Goal: Navigation & Orientation: Find specific page/section

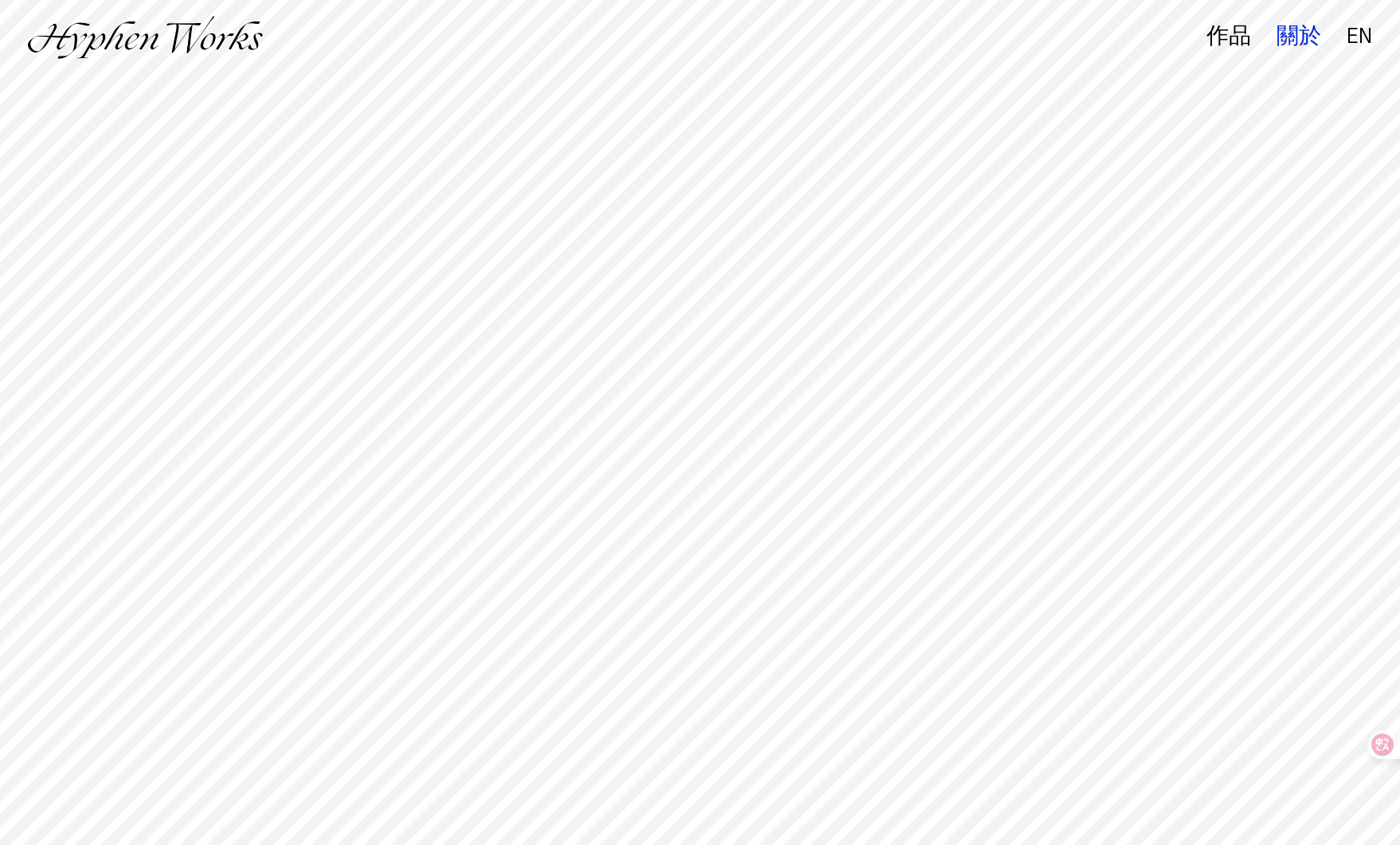
click at [1303, 31] on div "關於" at bounding box center [1298, 36] width 44 height 22
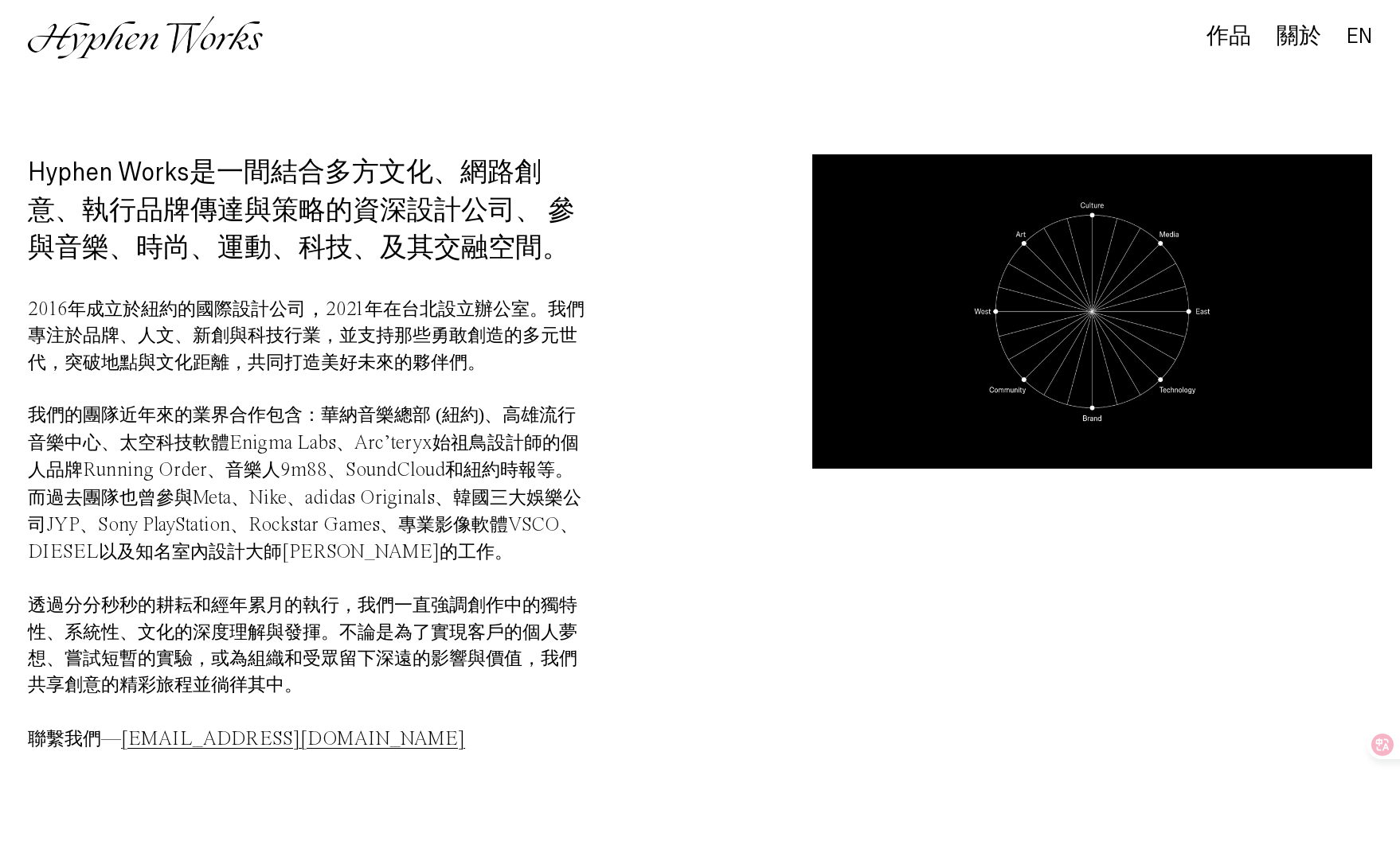
scroll to position [6, 0]
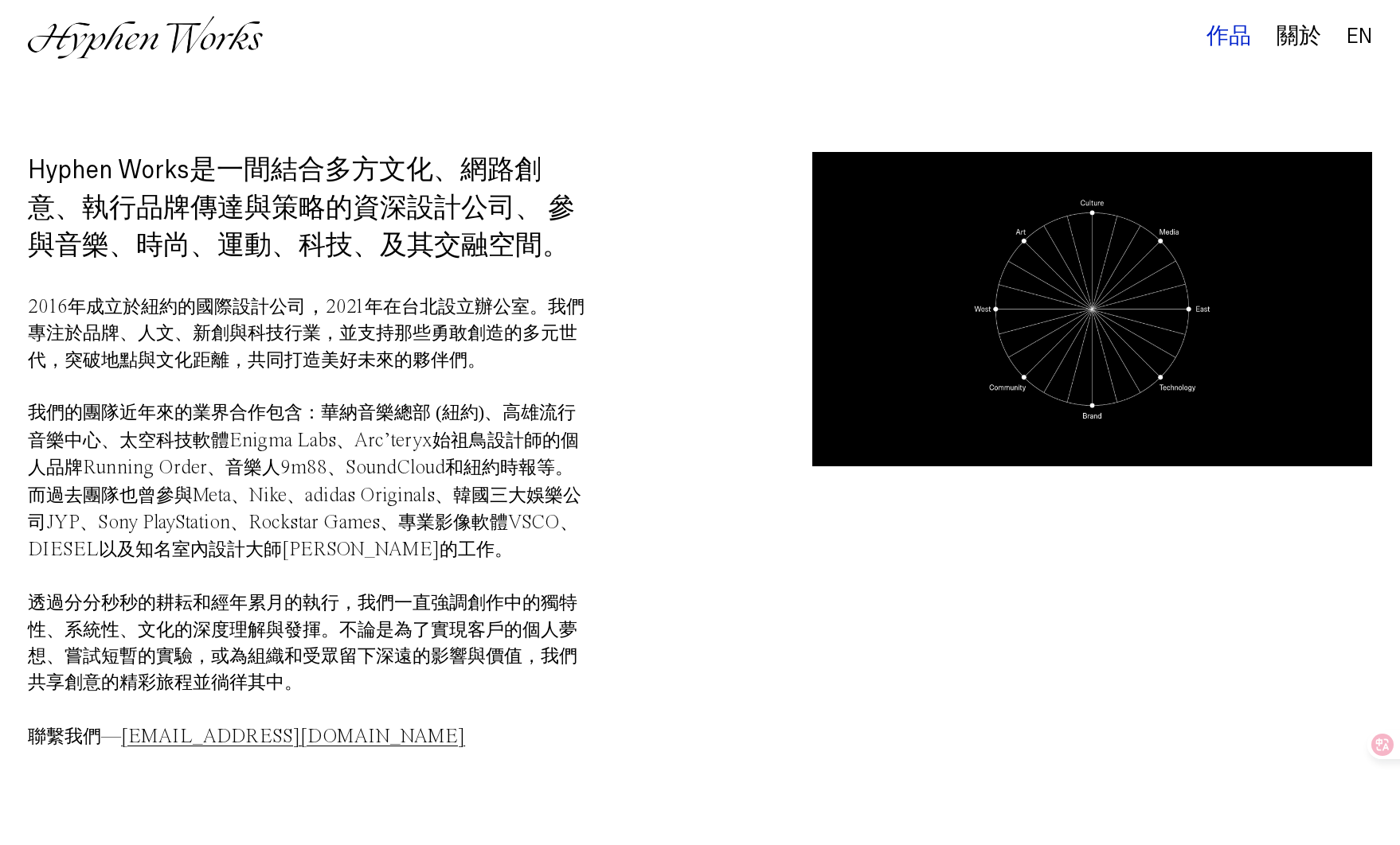
click at [1234, 42] on div "作品" at bounding box center [1229, 36] width 44 height 22
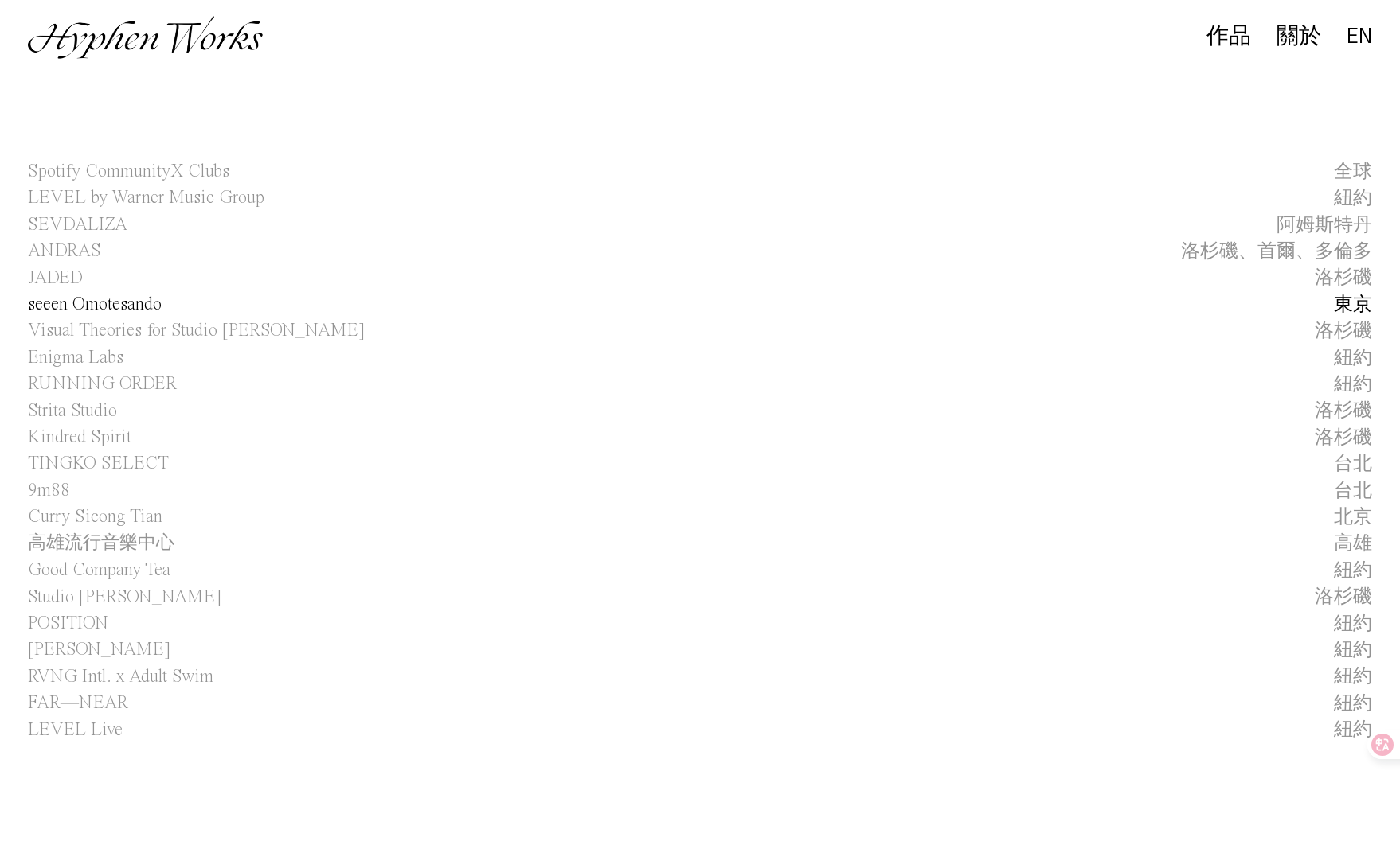
click at [1350, 305] on div "東京" at bounding box center [1352, 305] width 38 height 26
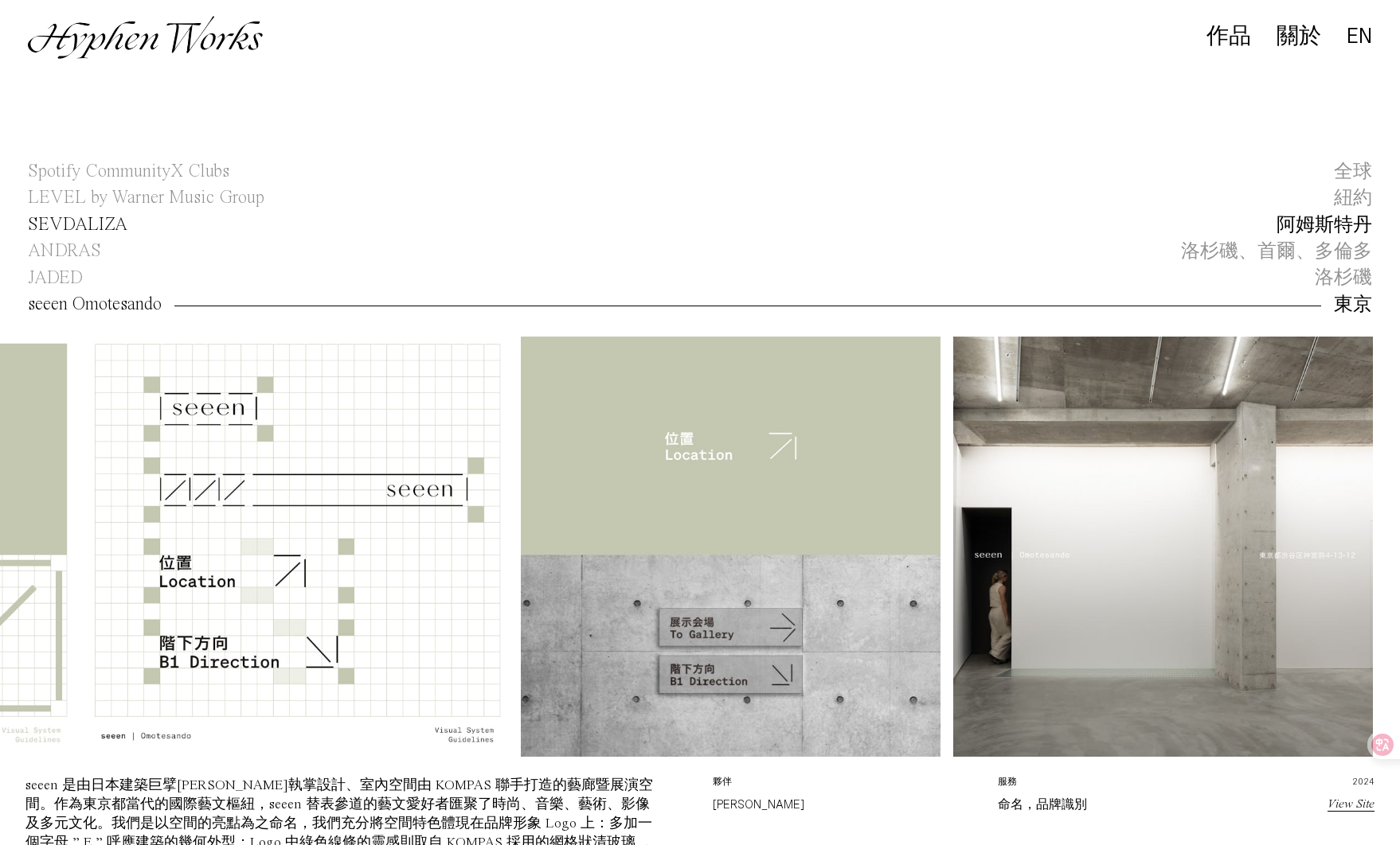
click at [1366, 223] on div "阿姆斯特丹" at bounding box center [1324, 225] width 95 height 26
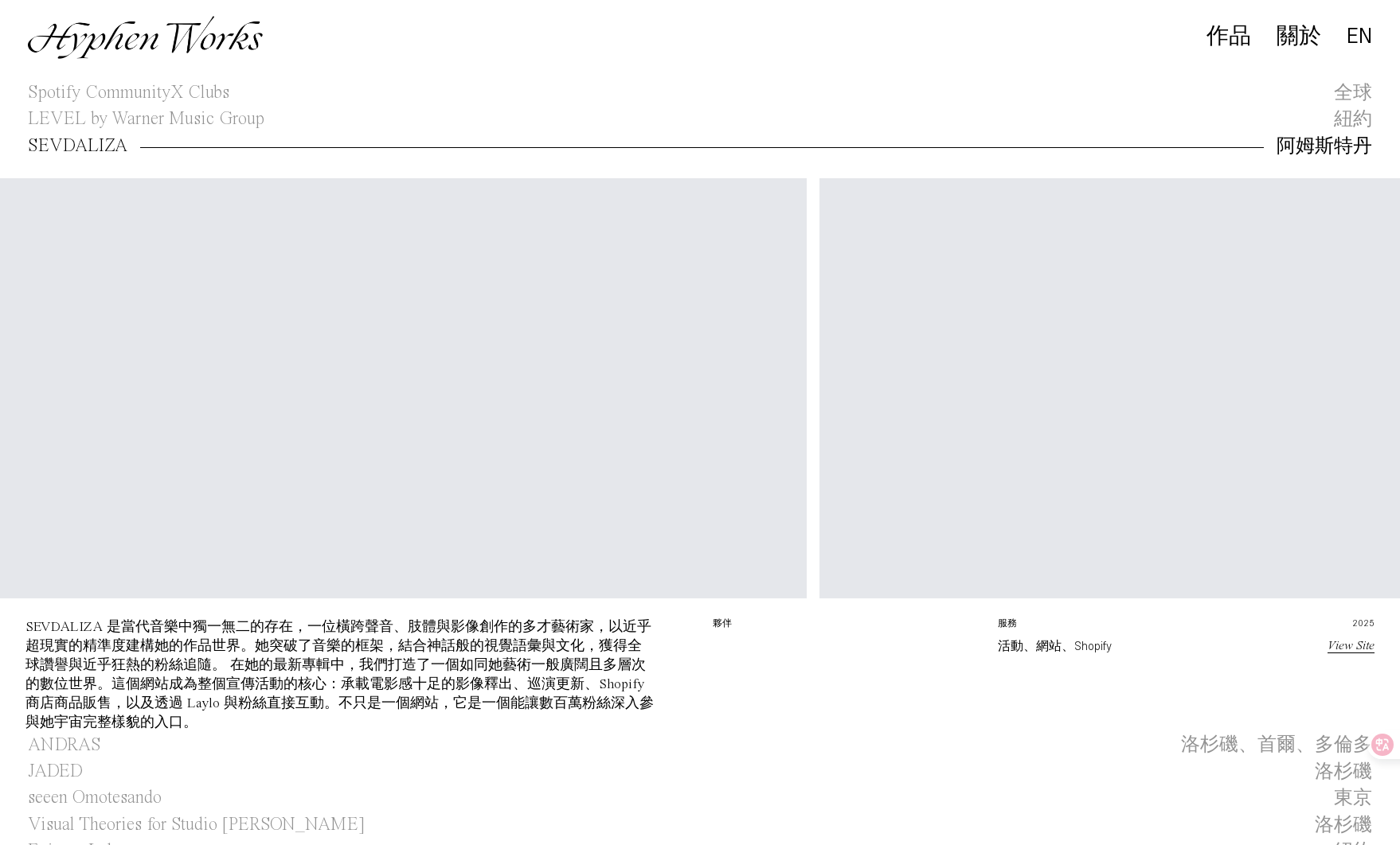
scroll to position [0, 1397]
